Goal: Task Accomplishment & Management: Complete application form

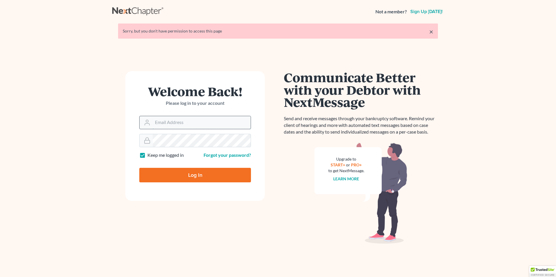
click at [176, 124] on input "Email Address" at bounding box center [202, 122] width 98 height 13
type input "[EMAIL_ADDRESS][DOMAIN_NAME]"
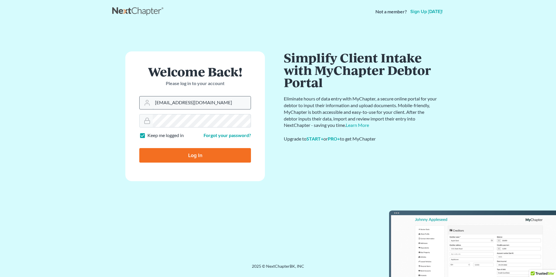
drag, startPoint x: 202, startPoint y: 99, endPoint x: 206, endPoint y: 103, distance: 6.2
click at [202, 99] on input "aljr@avalawyers.com" at bounding box center [202, 102] width 98 height 13
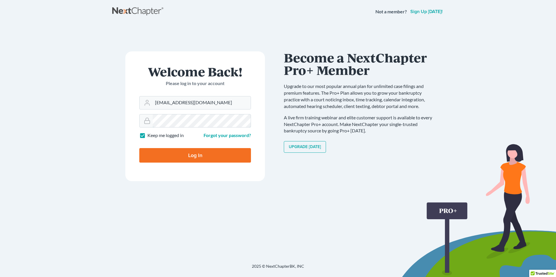
click at [139, 148] on input "Log In" at bounding box center [195, 155] width 112 height 15
type input "Thinking..."
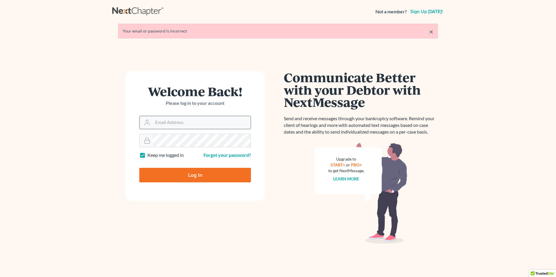
drag, startPoint x: 172, startPoint y: 124, endPoint x: 175, endPoint y: 124, distance: 3.0
click at [172, 124] on input "Email Address" at bounding box center [202, 122] width 98 height 13
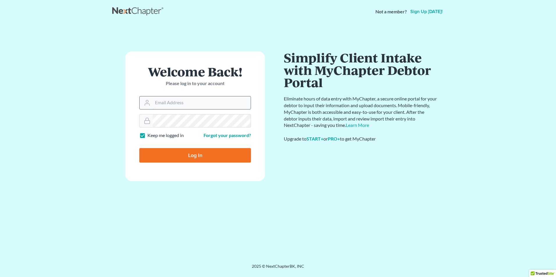
type input "[EMAIL_ADDRESS][DOMAIN_NAME]"
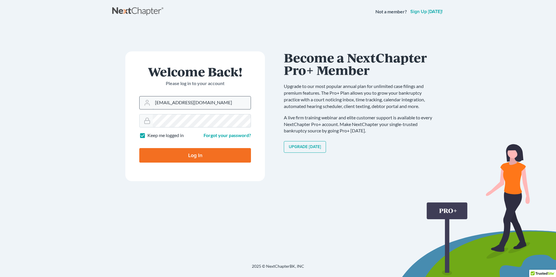
click at [200, 109] on input "[EMAIL_ADDRESS][DOMAIN_NAME]" at bounding box center [202, 102] width 98 height 13
click at [200, 109] on input "aljr@avalawyers.com" at bounding box center [202, 102] width 98 height 13
drag, startPoint x: 200, startPoint y: 106, endPoint x: 142, endPoint y: 104, distance: 57.6
click at [142, 104] on div "aljr@avalawyers.com" at bounding box center [195, 102] width 112 height 13
click at [162, 109] on input "Email Address" at bounding box center [202, 102] width 98 height 13
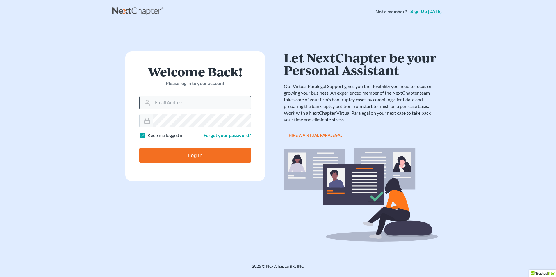
type input "aljr@avalawyers.com"
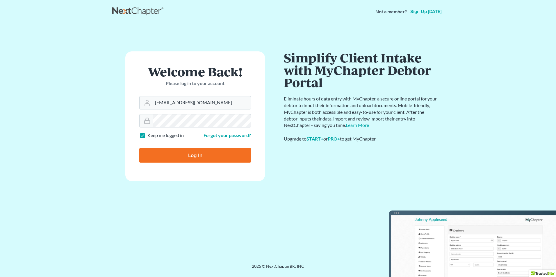
click at [202, 151] on input "Log In" at bounding box center [195, 155] width 112 height 15
type input "Thinking..."
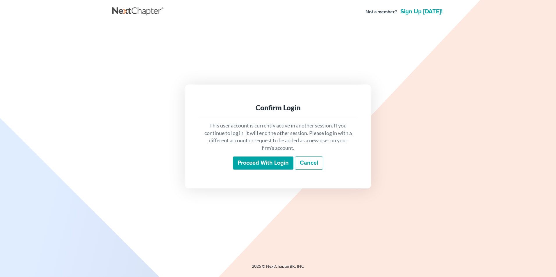
click at [276, 160] on input "Proceed with login" at bounding box center [263, 163] width 60 height 13
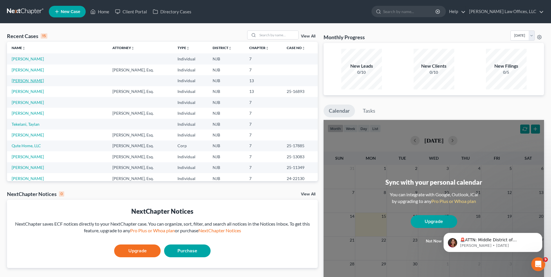
click at [36, 80] on link "[PERSON_NAME]" at bounding box center [28, 80] width 32 height 5
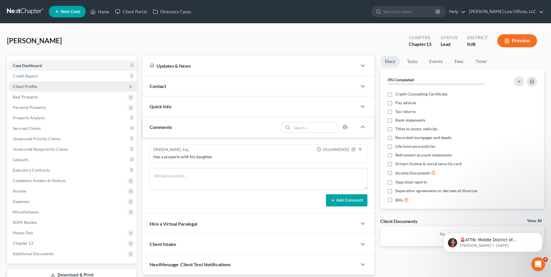
click at [49, 85] on span "Client Profile" at bounding box center [72, 86] width 129 height 10
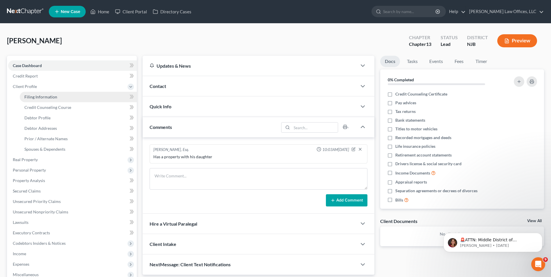
click at [49, 96] on span "Filing Information" at bounding box center [40, 96] width 33 height 5
select select "1"
select select "0"
select select "3"
select select "51"
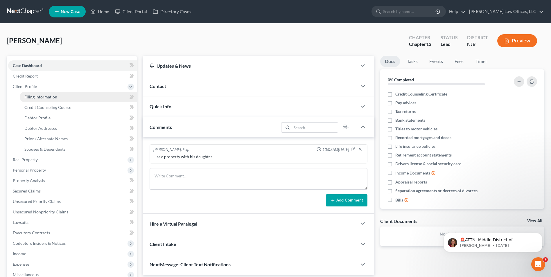
select select "33"
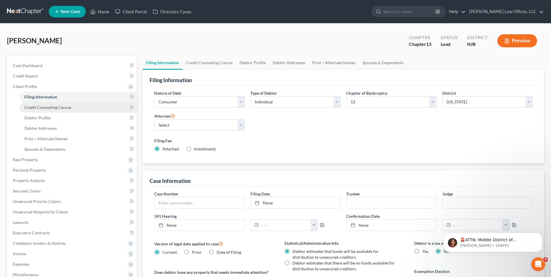
click at [46, 107] on span "Credit Counseling Course" at bounding box center [47, 107] width 47 height 5
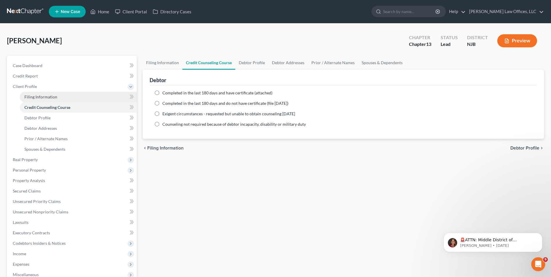
click at [53, 98] on span "Filing Information" at bounding box center [40, 96] width 33 height 5
select select "1"
select select "0"
select select "3"
select select "51"
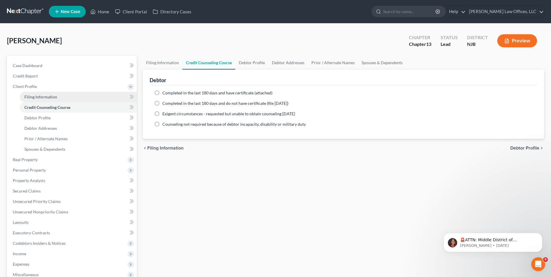
select select "33"
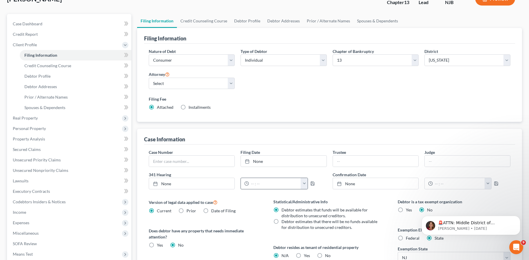
scroll to position [29, 0]
